Goal: Task Accomplishment & Management: Use online tool/utility

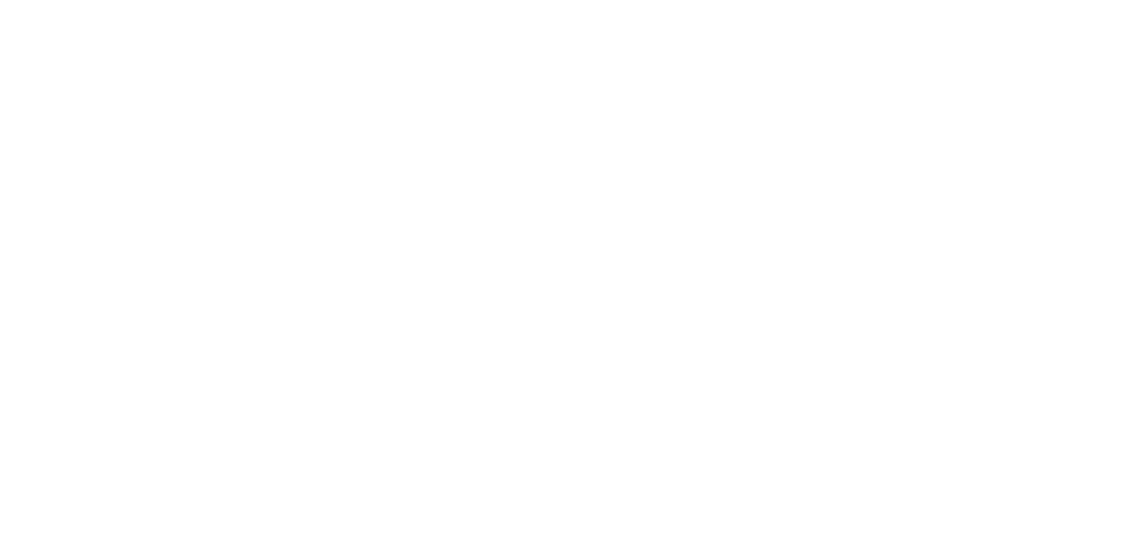
click at [463, 287] on body at bounding box center [563, 267] width 1127 height 535
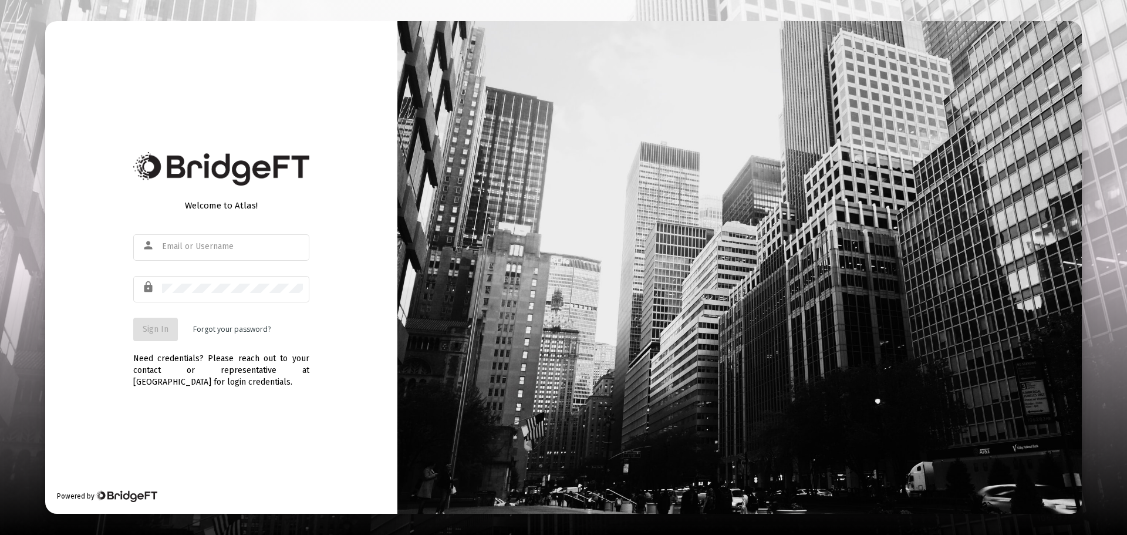
type input "demo@bridgeft.com"
click at [143, 324] on span "Sign In" at bounding box center [156, 329] width 26 height 10
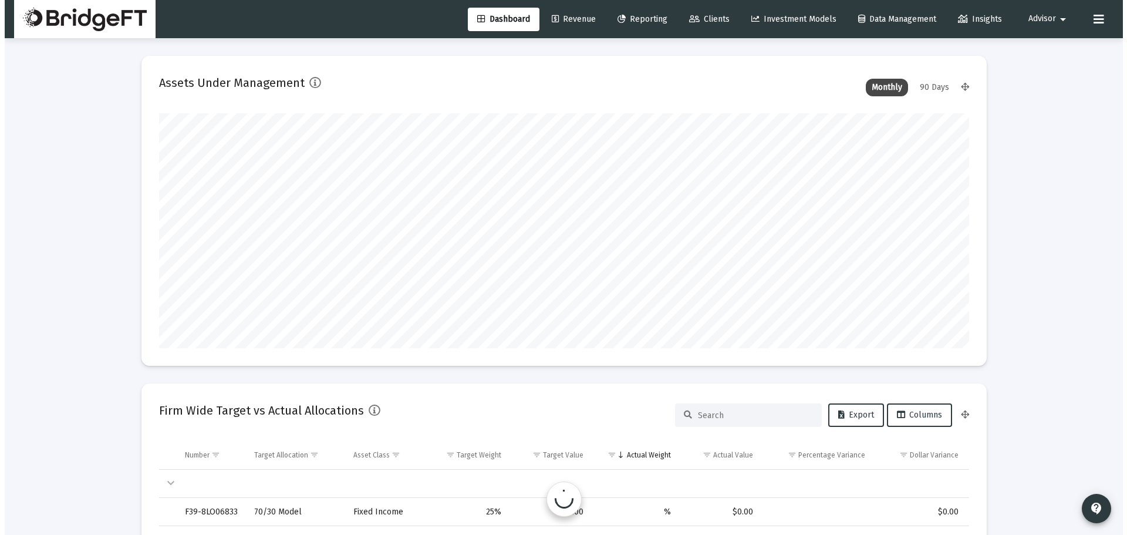
scroll to position [235, 436]
click at [720, 26] on link "Clients" at bounding box center [704, 19] width 59 height 23
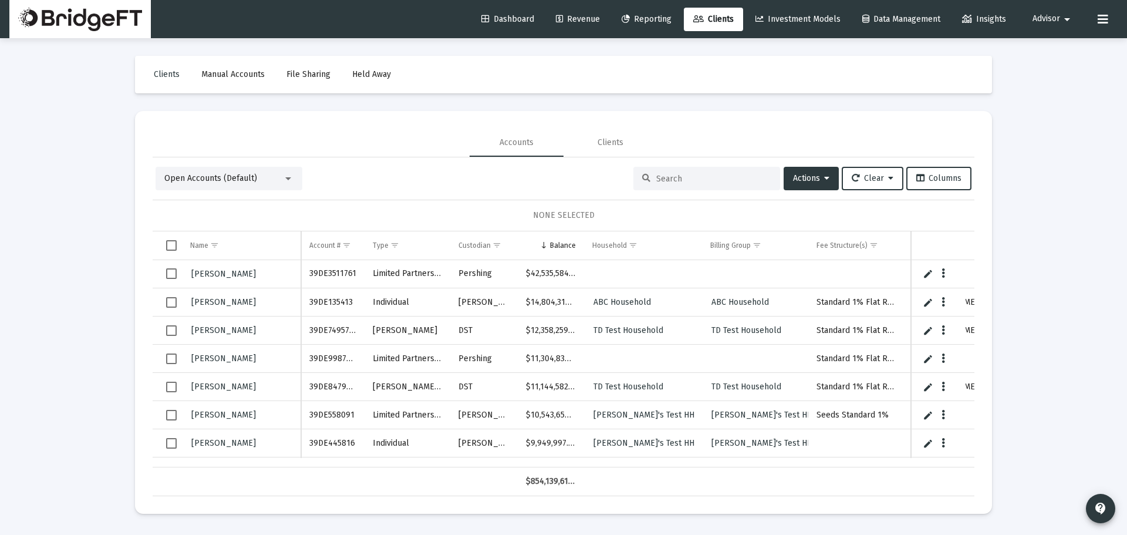
click at [659, 15] on span "Reporting" at bounding box center [647, 19] width 50 height 10
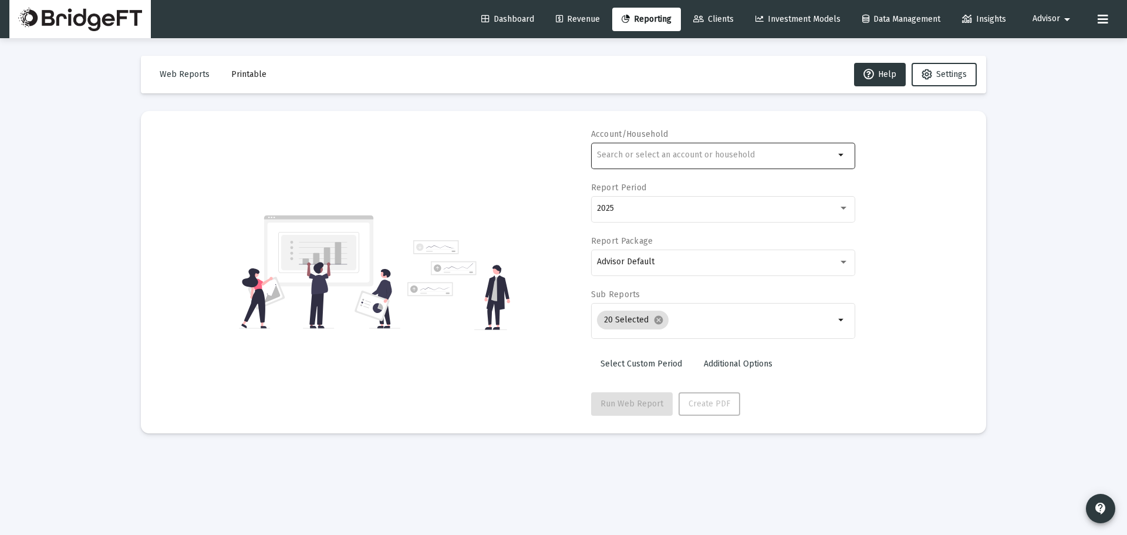
click at [688, 163] on div at bounding box center [716, 154] width 238 height 29
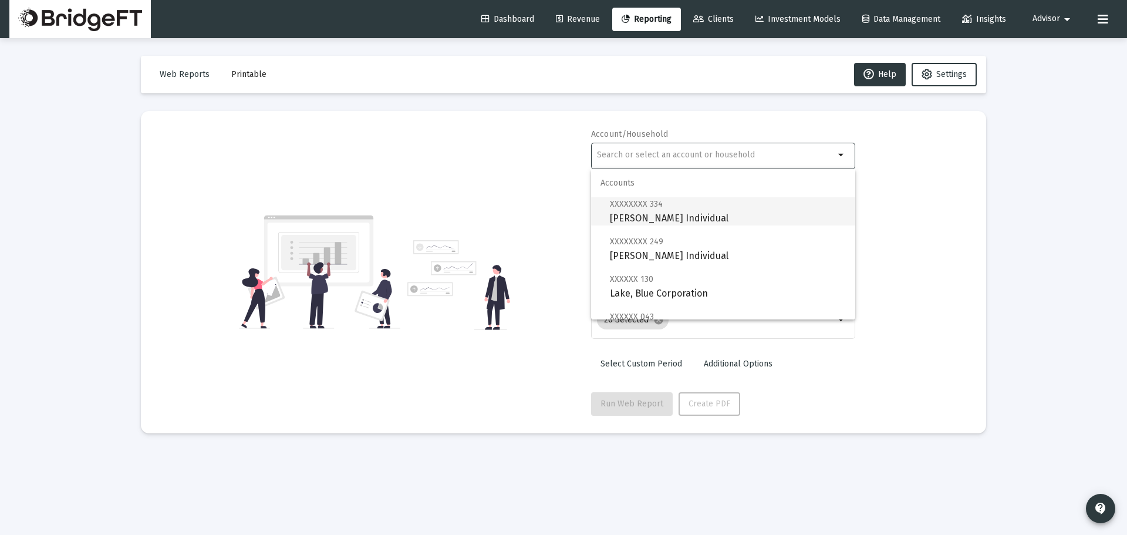
click at [660, 207] on span "XXXXXXXX 334" at bounding box center [636, 204] width 53 height 10
type input "Mr. Sylvester Thiel Individual"
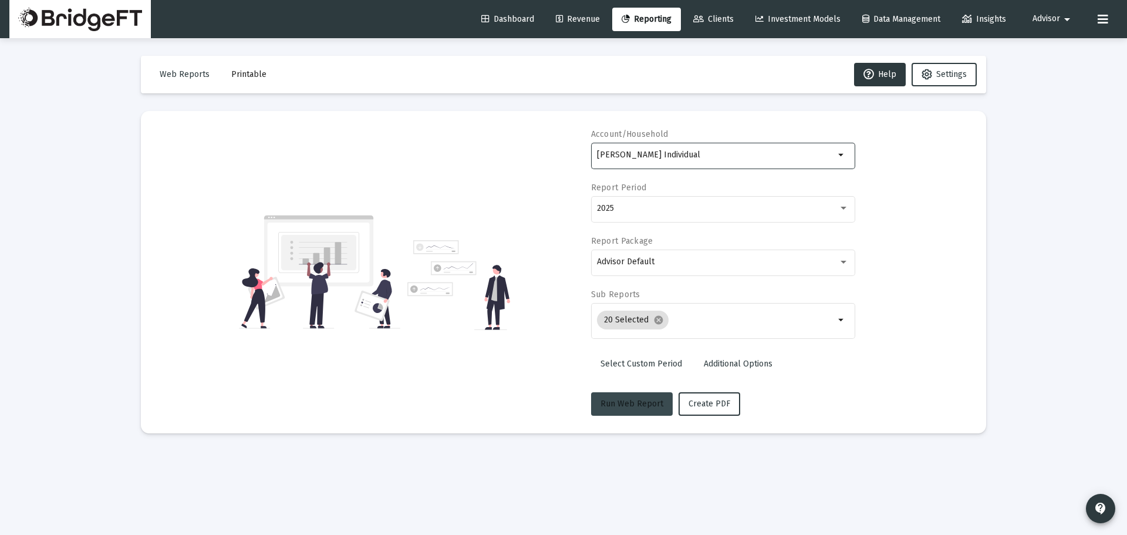
click at [630, 412] on button "Run Web Report" at bounding box center [632, 403] width 82 height 23
select select "View all"
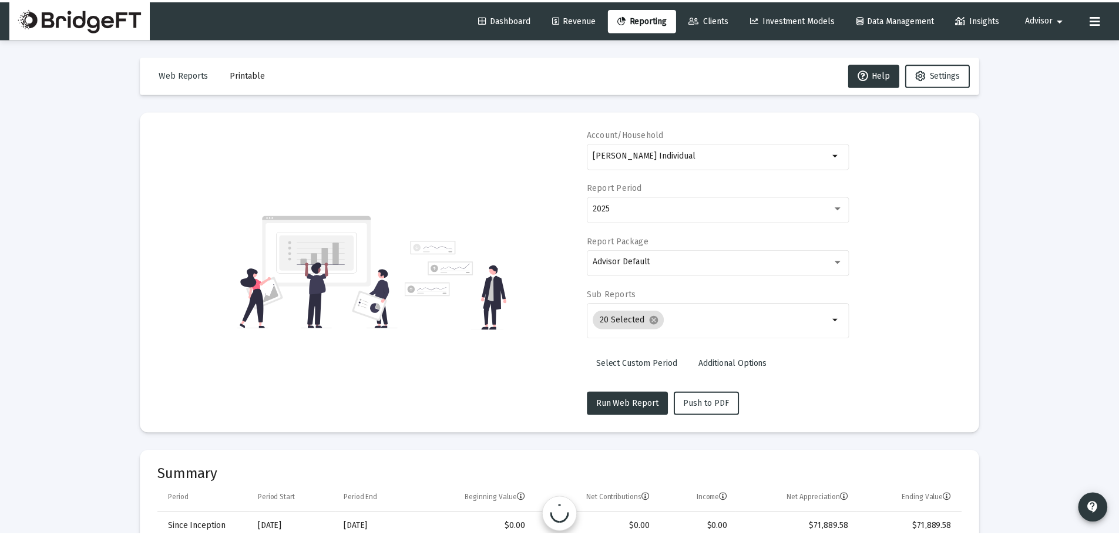
scroll to position [313, 0]
